Goal: Transaction & Acquisition: Purchase product/service

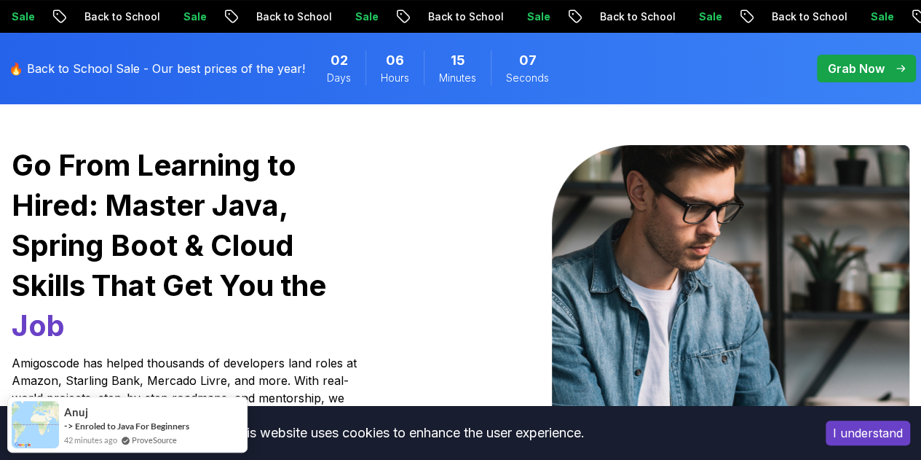
scroll to position [96, 0]
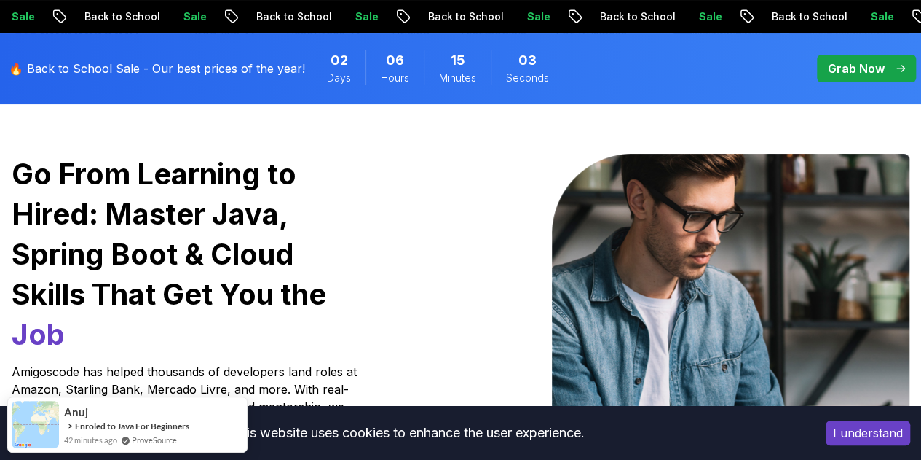
click at [267, 63] on p "🔥 Back to School Sale - Our best prices of the year!" at bounding box center [157, 68] width 296 height 17
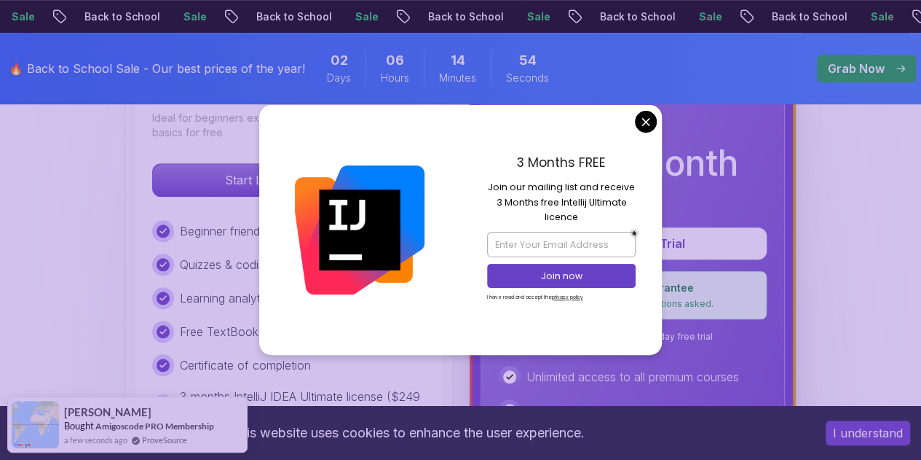
scroll to position [490, 0]
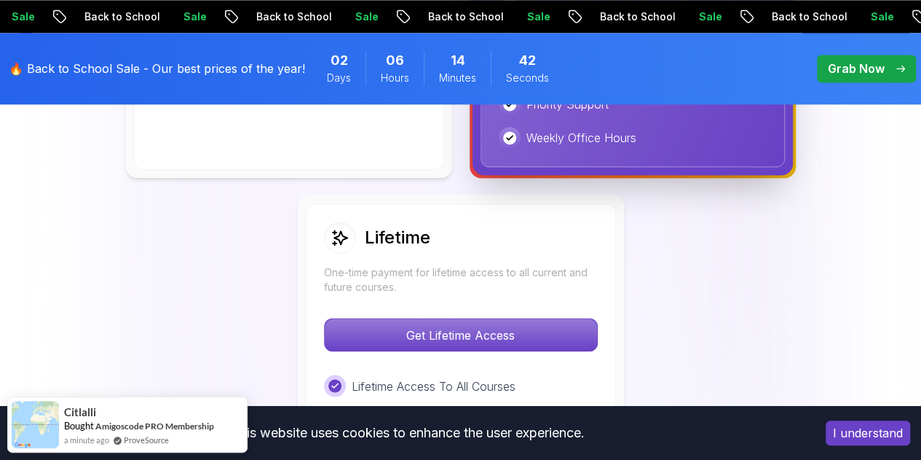
scroll to position [1049, 0]
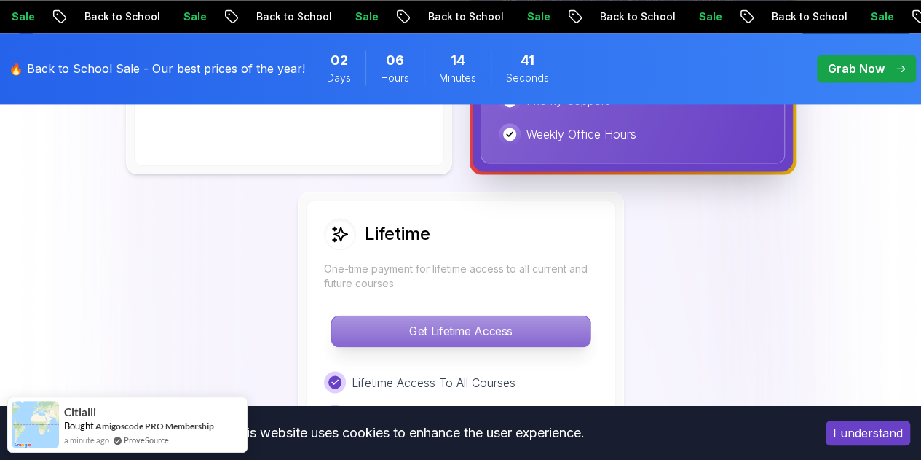
click at [531, 323] on p "Get Lifetime Access" at bounding box center [460, 330] width 259 height 31
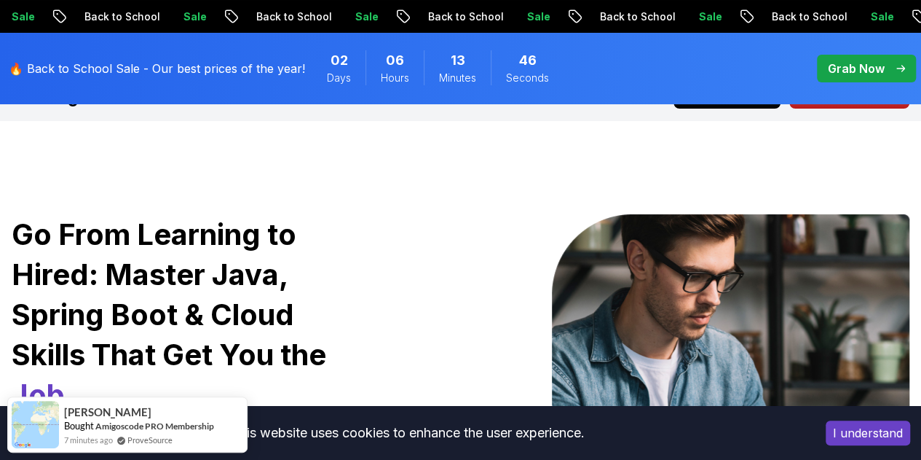
scroll to position [35, 0]
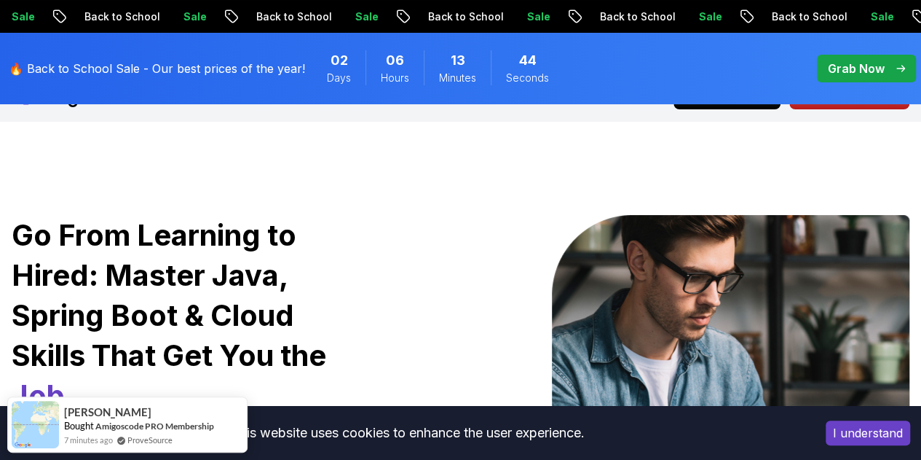
click at [877, 65] on p "Grab Now" at bounding box center [856, 68] width 57 height 17
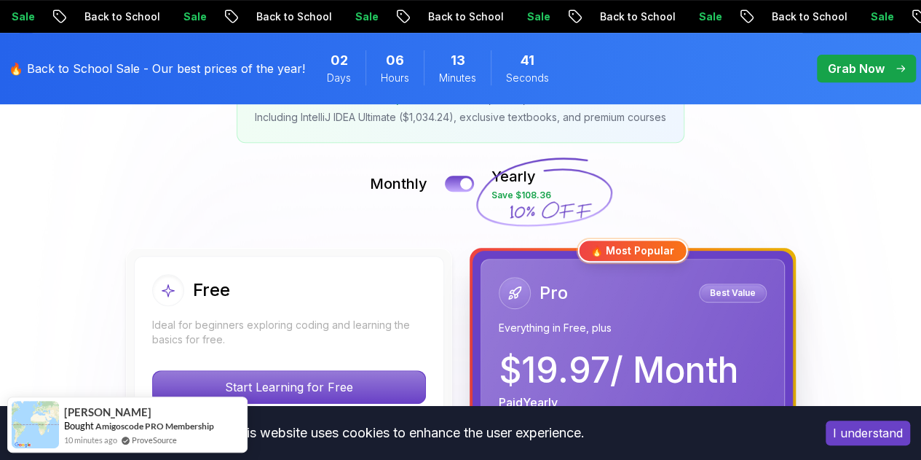
scroll to position [286, 0]
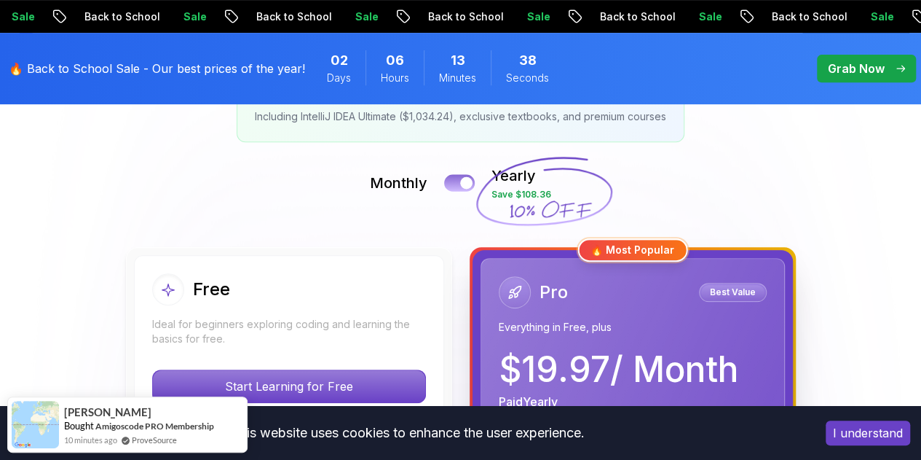
click at [463, 181] on div at bounding box center [466, 183] width 12 height 12
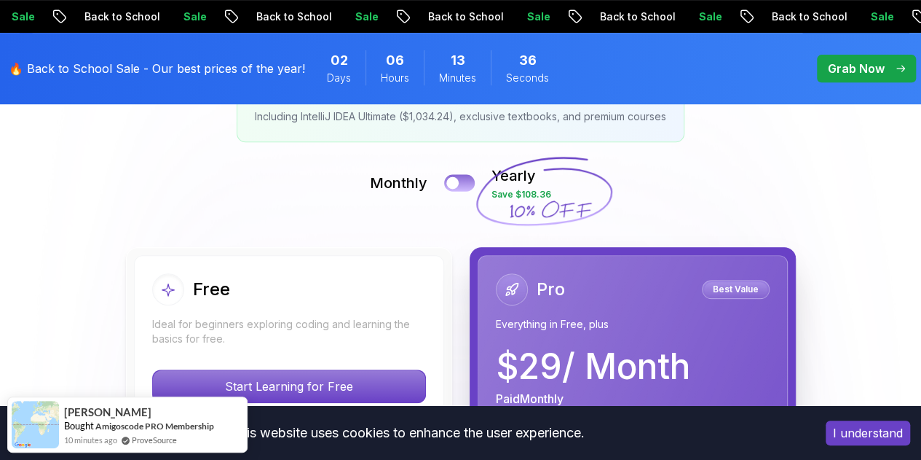
click at [463, 181] on button at bounding box center [459, 182] width 31 height 17
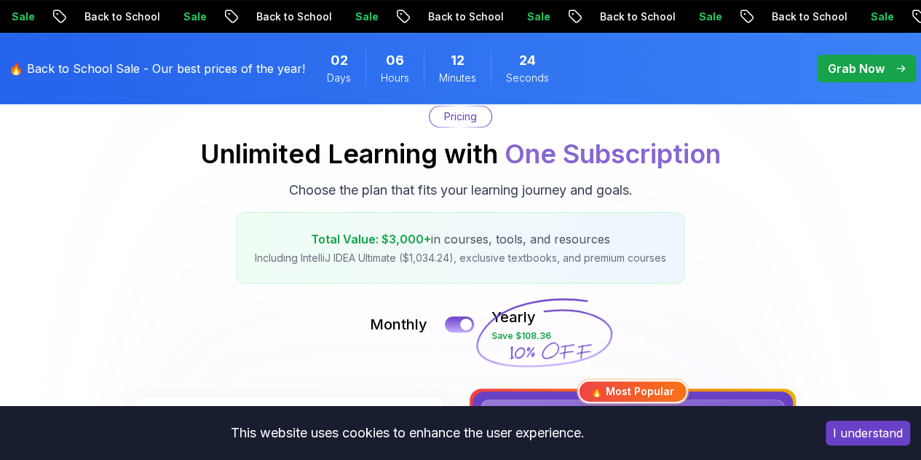
scroll to position [0, 0]
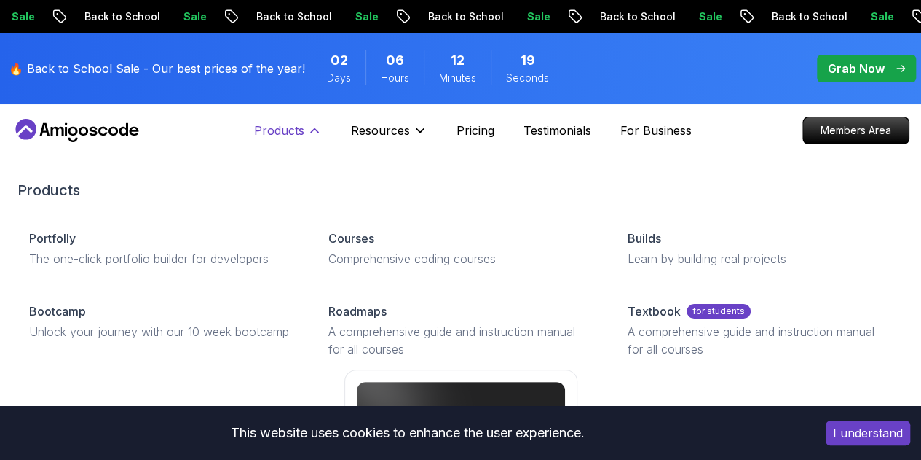
click at [304, 130] on button "Products" at bounding box center [288, 136] width 68 height 29
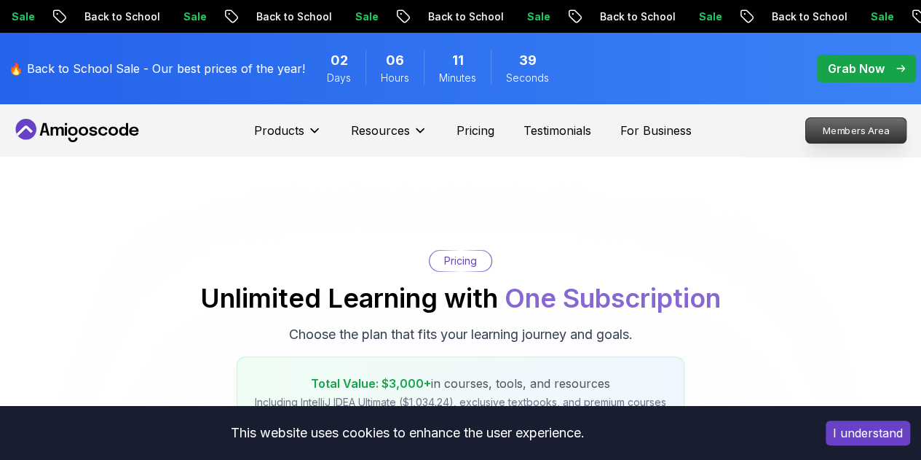
click at [852, 129] on p "Members Area" at bounding box center [856, 130] width 101 height 25
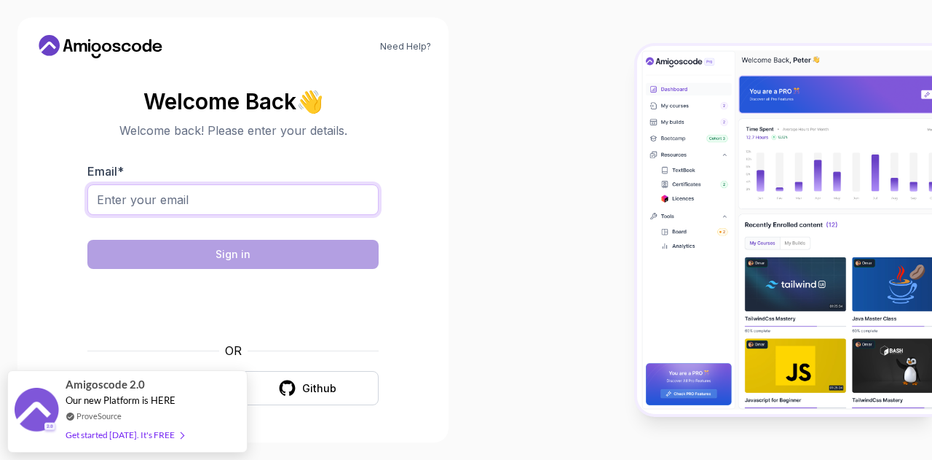
click at [329, 199] on input "Email *" at bounding box center [232, 199] width 291 height 31
type input "[PERSON_NAME][EMAIL_ADDRESS][DOMAIN_NAME]"
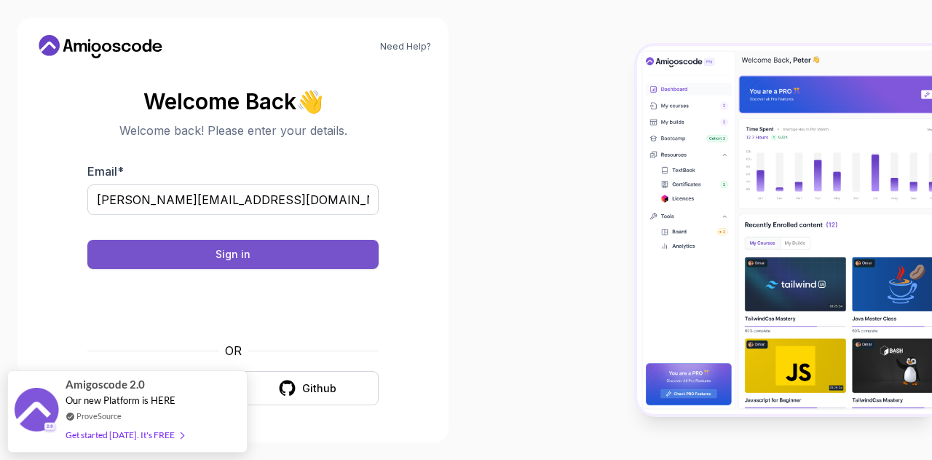
click at [219, 254] on div "Sign in" at bounding box center [233, 254] width 35 height 15
